Goal: Task Accomplishment & Management: Manage account settings

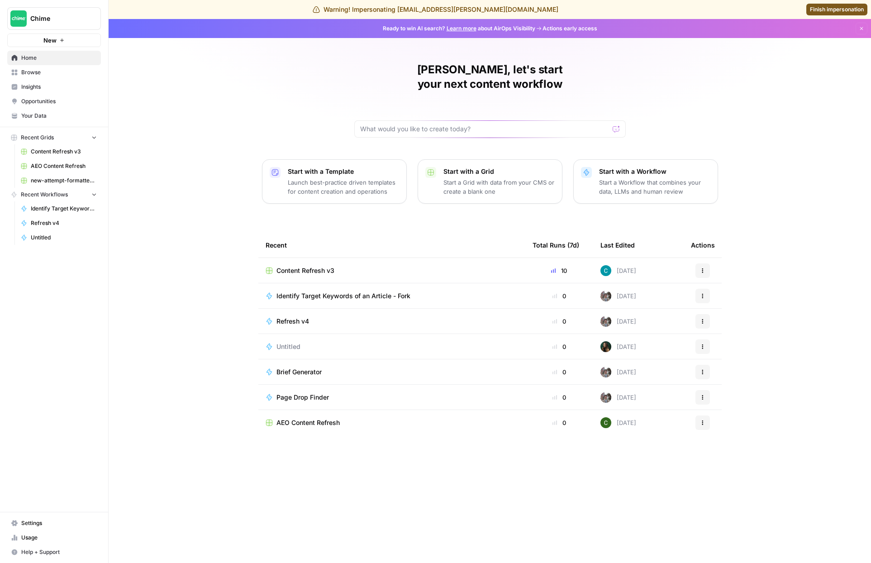
click at [55, 116] on span "Your Data" at bounding box center [59, 116] width 76 height 8
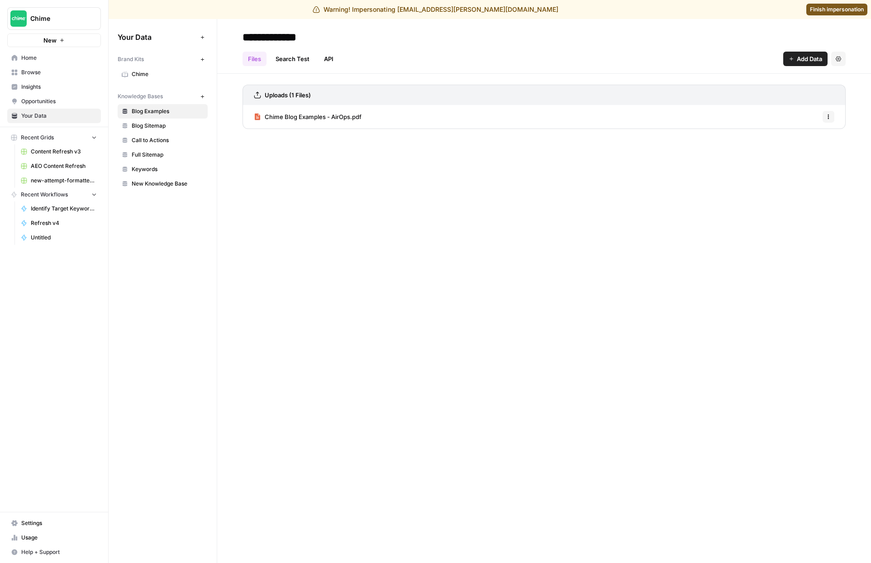
click at [39, 520] on span "Settings" at bounding box center [59, 523] width 76 height 8
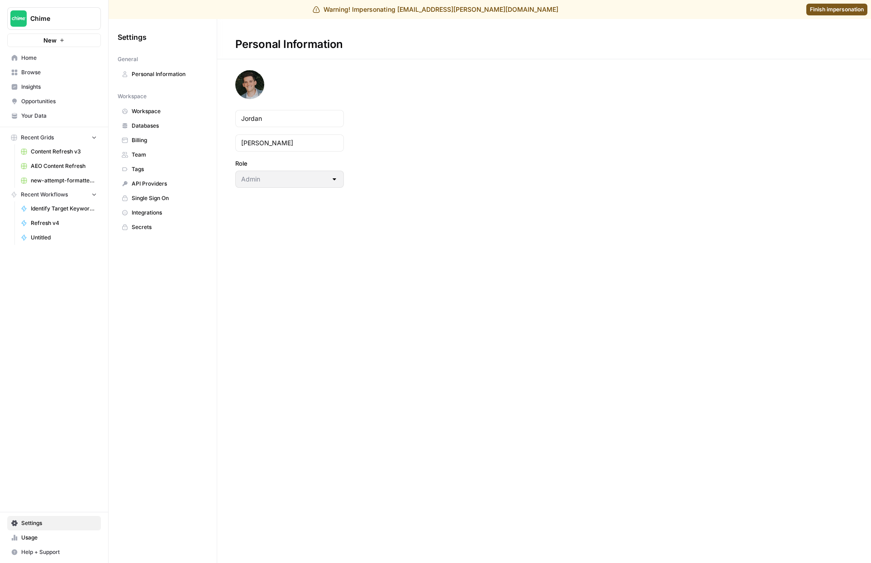
click at [153, 141] on span "Billing" at bounding box center [168, 140] width 72 height 8
click at [66, 534] on span "Usage" at bounding box center [59, 538] width 76 height 8
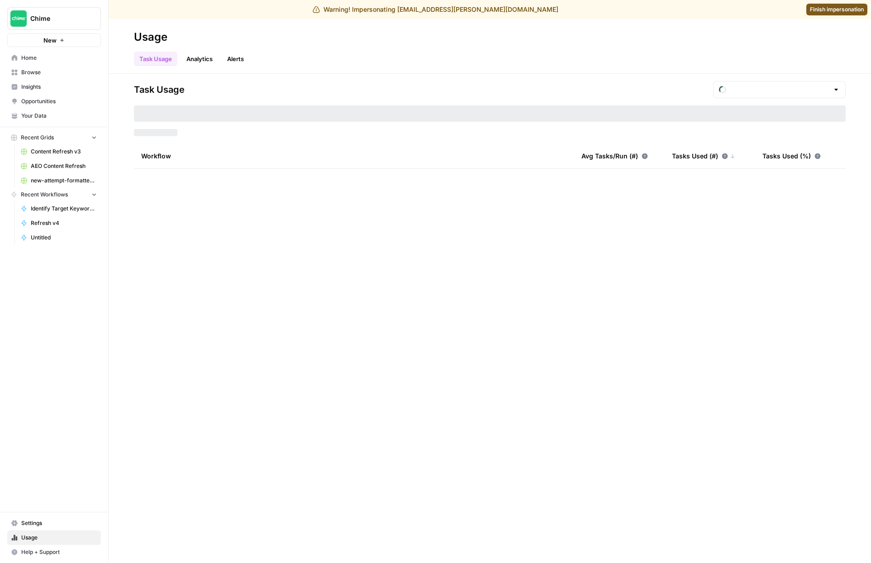
type input "September Tasks"
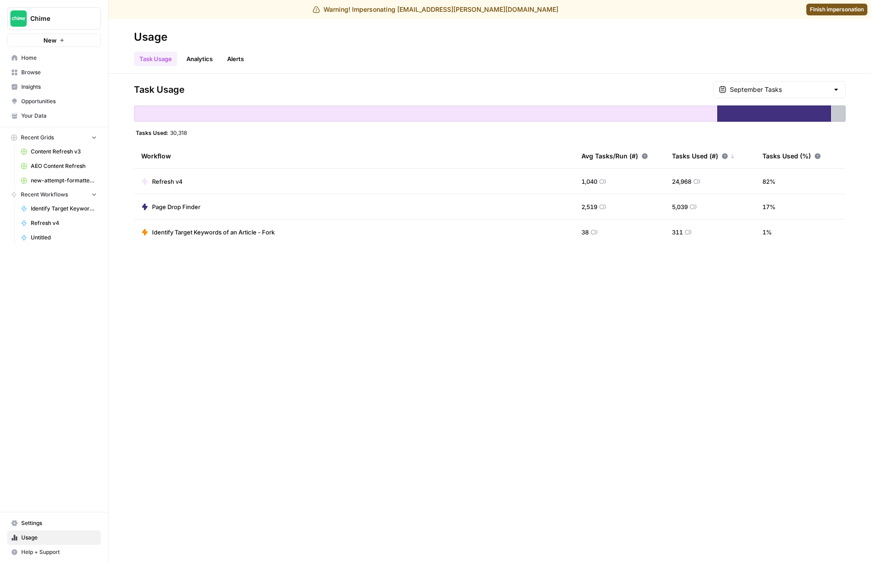
click at [60, 520] on span "Settings" at bounding box center [59, 523] width 76 height 8
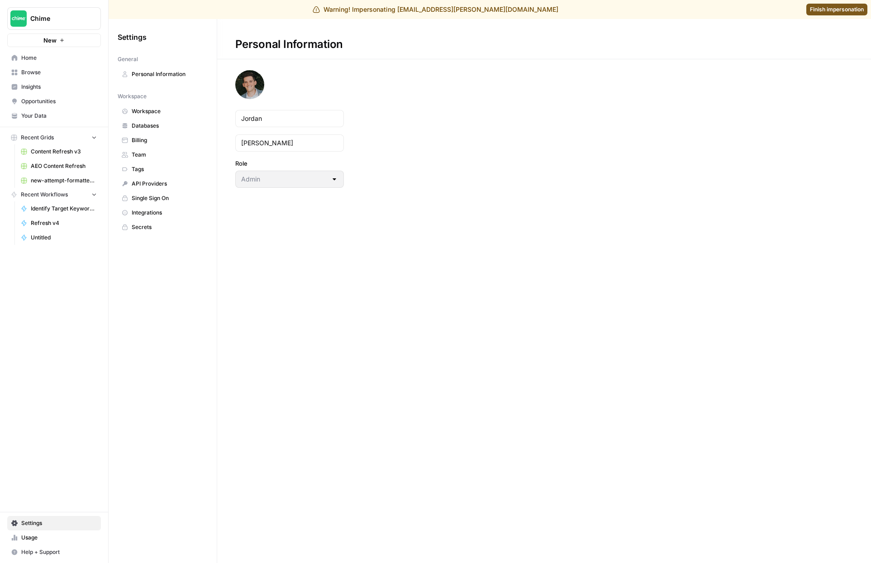
click at [156, 143] on span "Billing" at bounding box center [168, 140] width 72 height 8
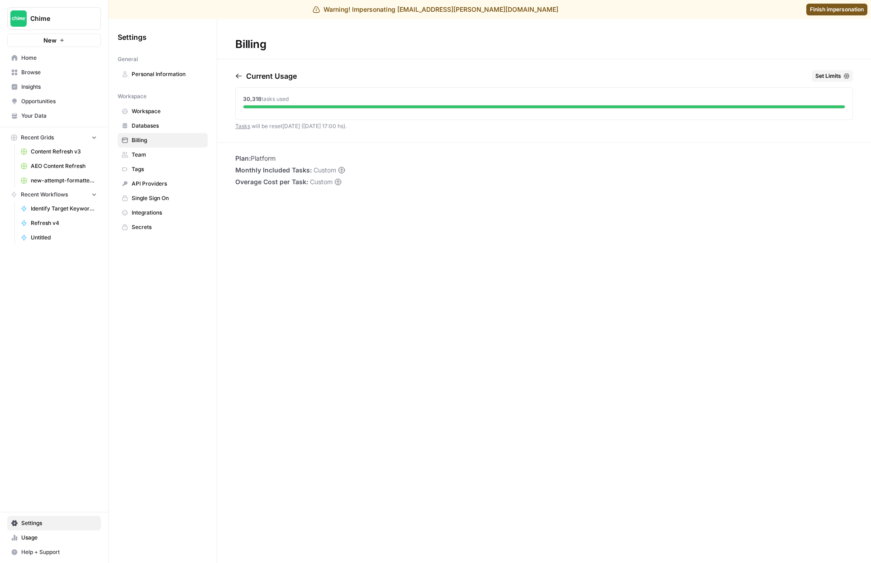
drag, startPoint x: 235, startPoint y: 157, endPoint x: 357, endPoint y: 182, distance: 124.5
click at [356, 182] on div "Plan: Platform Monthly Included Tasks: Custom Overage Cost per Task: Custom" at bounding box center [544, 170] width 654 height 33
click at [381, 189] on div "Billing Current Usage Set Limits 30,318 tasks used Tasks will be reset [DATE] (…" at bounding box center [544, 291] width 654 height 544
click at [832, 9] on span "Finish impersonation" at bounding box center [837, 9] width 54 height 8
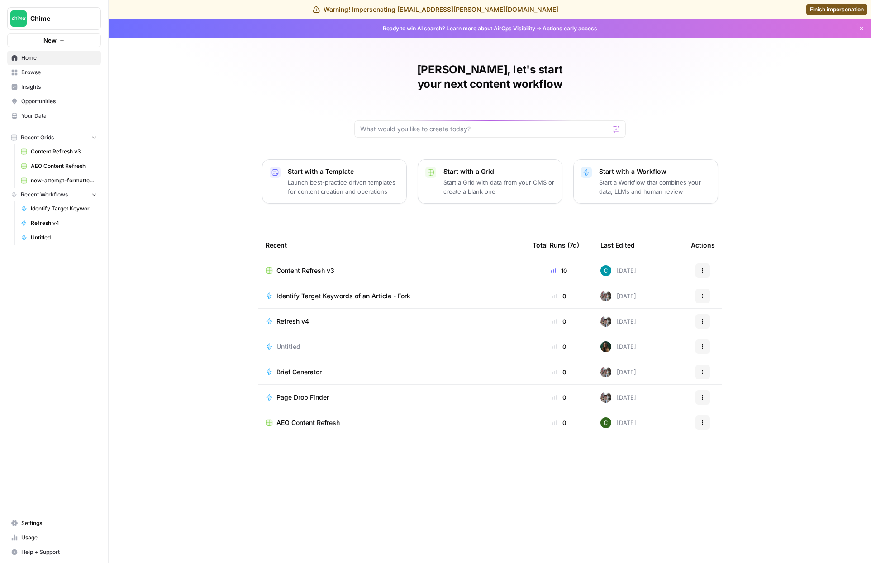
click at [57, 524] on span "Settings" at bounding box center [59, 523] width 76 height 8
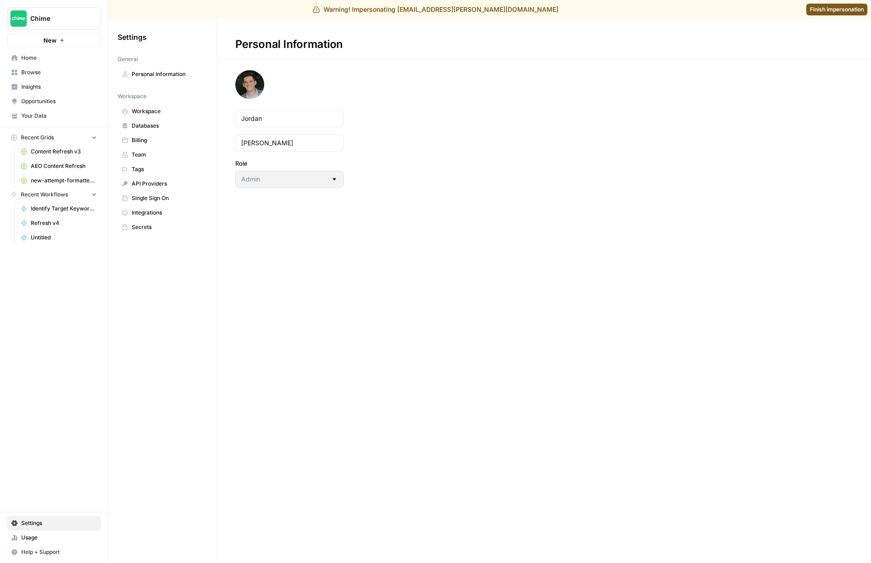
click at [158, 141] on span "Billing" at bounding box center [168, 140] width 72 height 8
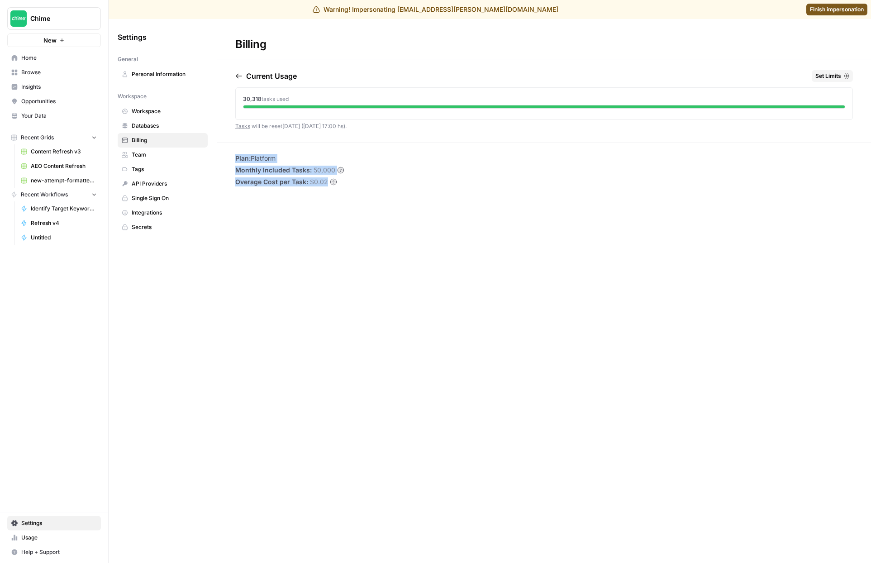
drag, startPoint x: 237, startPoint y: 158, endPoint x: 371, endPoint y: 188, distance: 137.5
click at [371, 188] on div "Billing Current Usage Set Limits 30,318 tasks used Tasks will be reset in 7 day…" at bounding box center [544, 291] width 654 height 544
click at [831, 9] on span "Finish impersonation" at bounding box center [837, 9] width 54 height 8
